Goal: Navigation & Orientation: Go to known website

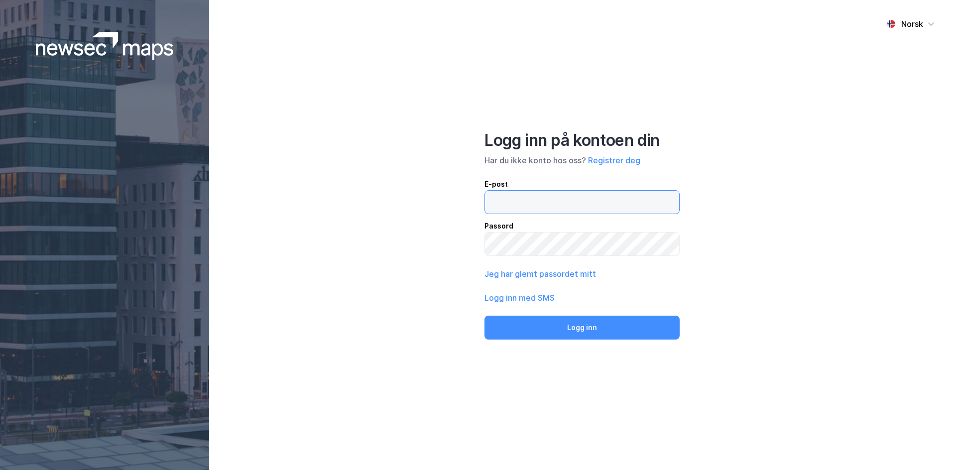
click at [510, 203] on input "email" at bounding box center [582, 202] width 194 height 23
type input "[EMAIL_ADDRESS][DOMAIN_NAME]"
click at [562, 332] on button "Logg inn" at bounding box center [581, 328] width 195 height 24
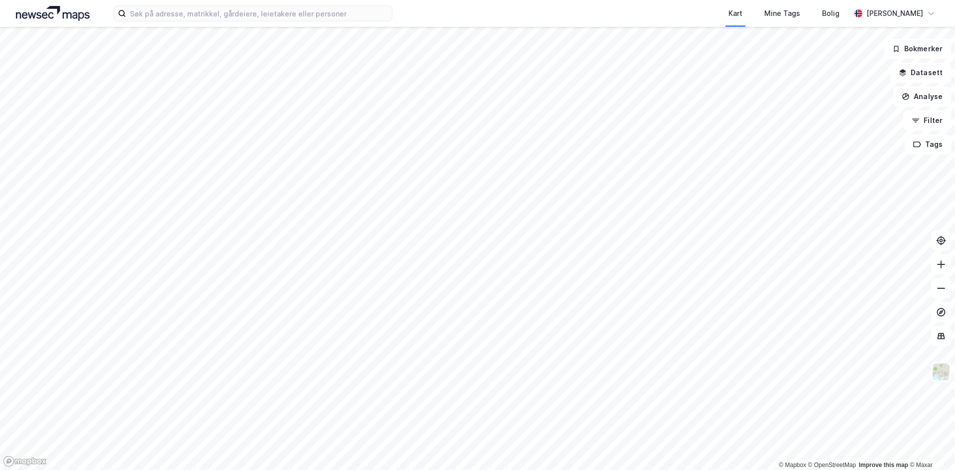
click at [176, 22] on div "Kart Mine Tags Bolig [PERSON_NAME]" at bounding box center [477, 13] width 955 height 27
